Goal: Task Accomplishment & Management: Use online tool/utility

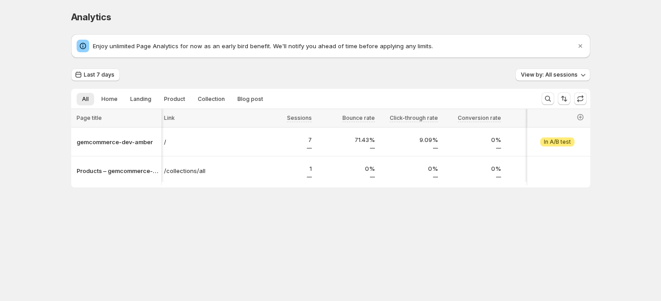
scroll to position [0, 8]
drag, startPoint x: 289, startPoint y: 186, endPoint x: 252, endPoint y: 185, distance: 37.9
click at [252, 185] on div at bounding box center [330, 186] width 519 height 2
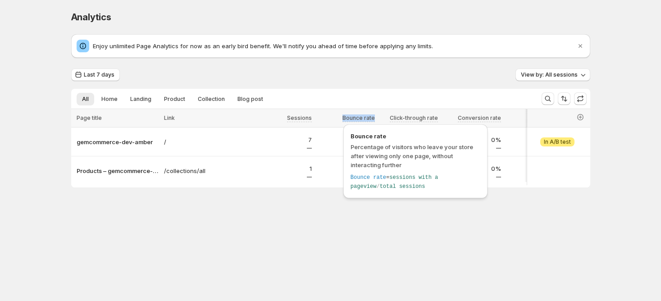
drag, startPoint x: 336, startPoint y: 118, endPoint x: 378, endPoint y: 117, distance: 42.4
click at [378, 117] on tr "Page title Link Sessions Bounce rate Click-through rate Conversion rate Visitor…" at bounding box center [459, 118] width 777 height 18
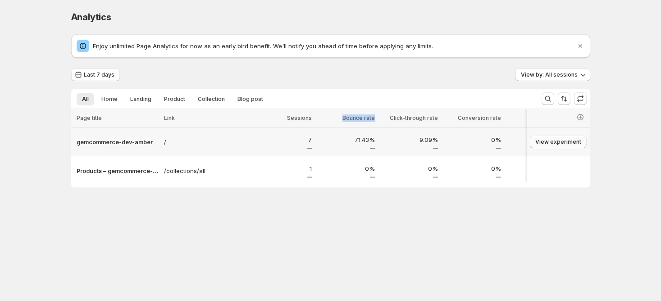
click at [551, 139] on span "View experiment" at bounding box center [559, 141] width 46 height 7
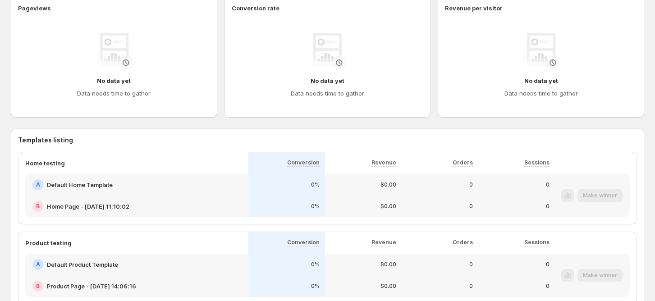
scroll to position [295, 0]
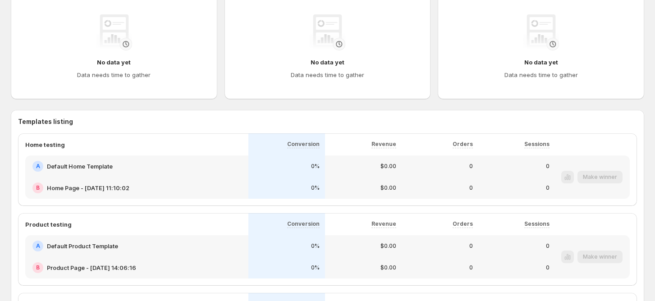
click at [74, 164] on h2 "Default Home Template" at bounding box center [80, 166] width 66 height 9
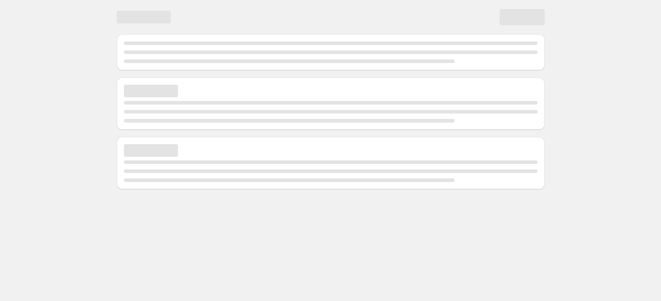
click at [64, 102] on div at bounding box center [330, 96] width 541 height 193
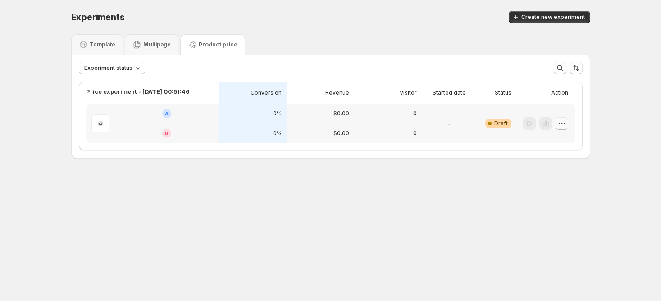
click at [562, 124] on icon "button" at bounding box center [561, 123] width 1 height 1
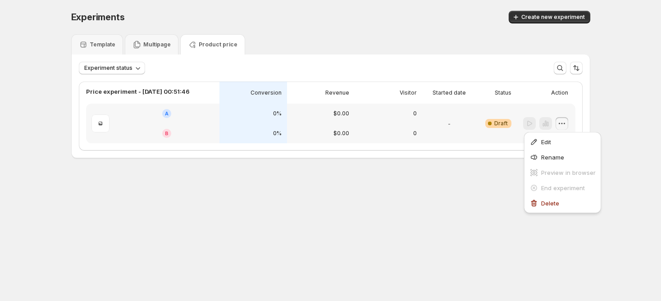
click at [465, 180] on div "Experiments. This page is ready Experiments Create new experiment Template Mult…" at bounding box center [330, 103] width 541 height 207
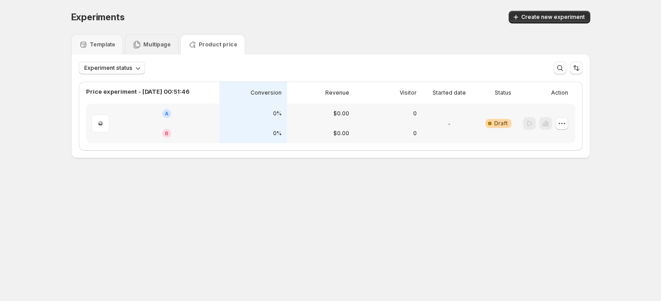
click at [151, 46] on p "Multipage" at bounding box center [156, 44] width 27 height 7
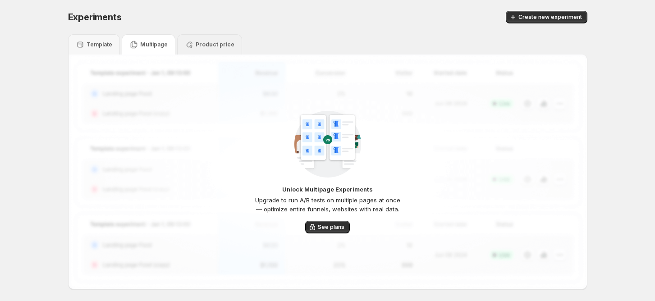
click at [206, 46] on p "Product price" at bounding box center [215, 44] width 39 height 7
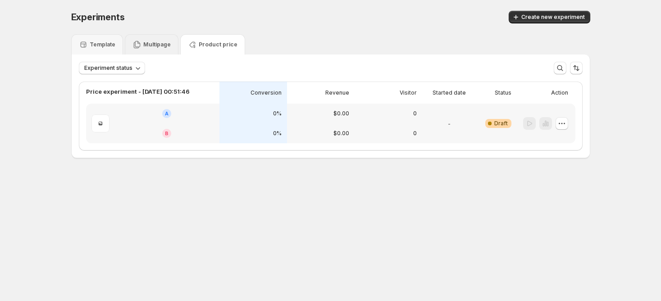
click at [158, 45] on p "Multipage" at bounding box center [156, 44] width 27 height 7
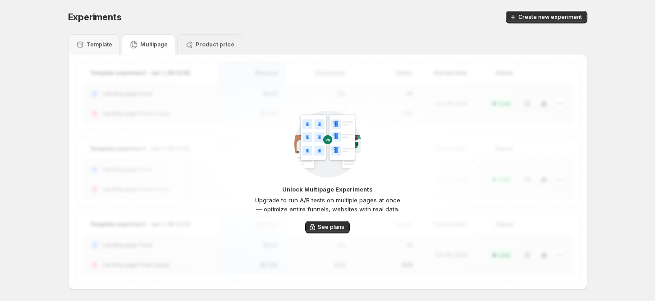
click at [211, 43] on p "Product price" at bounding box center [215, 44] width 39 height 7
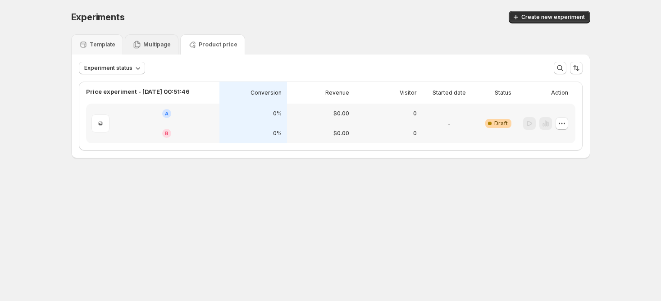
click at [150, 49] on div "Multipage" at bounding box center [152, 44] width 54 height 20
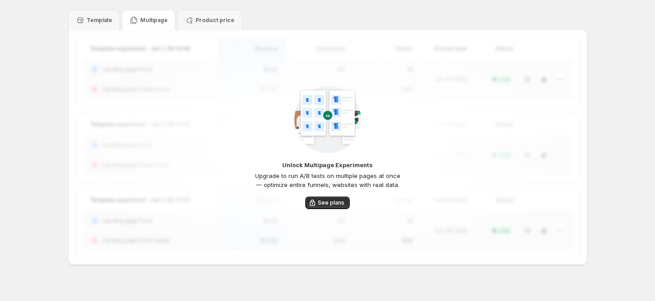
scroll to position [37, 0]
